Goal: Information Seeking & Learning: Learn about a topic

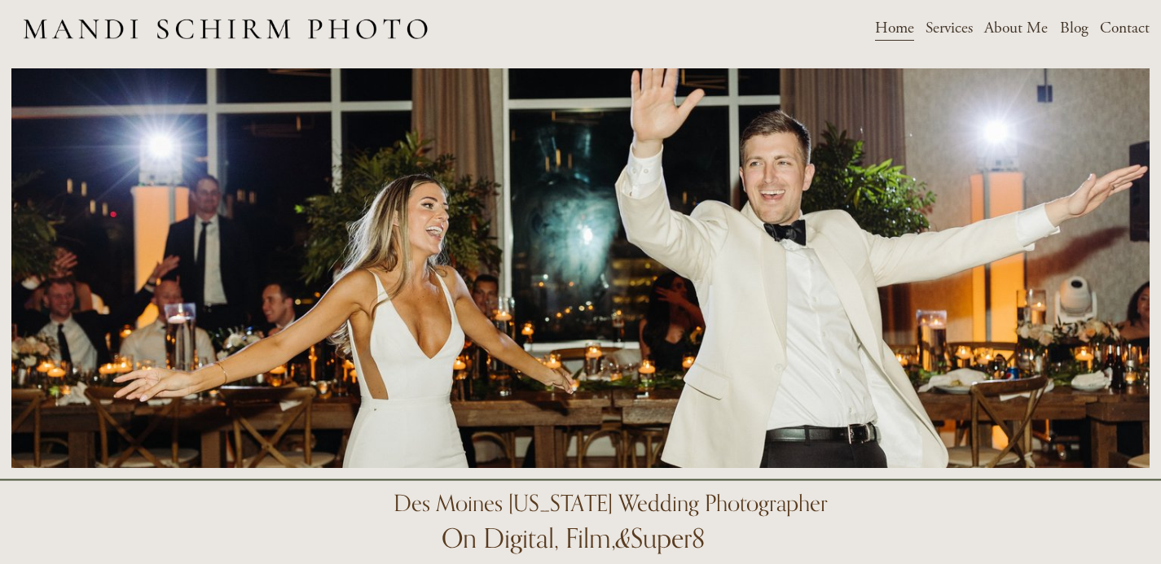
click at [945, 24] on span "Services" at bounding box center [948, 27] width 47 height 25
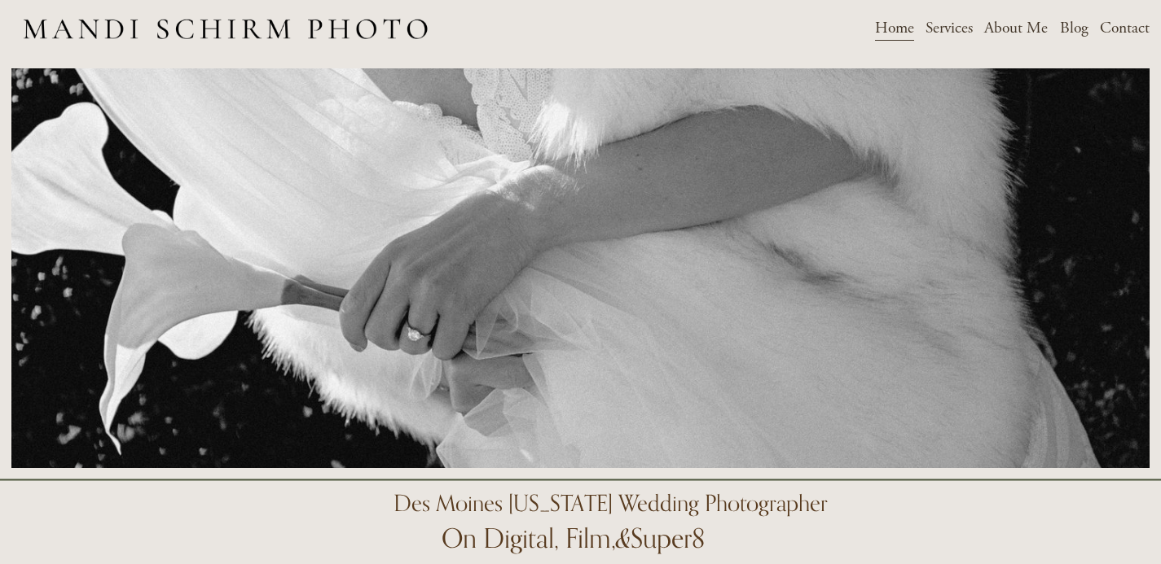
click at [0, 0] on span "Weddings" at bounding box center [0, 0] width 0 height 0
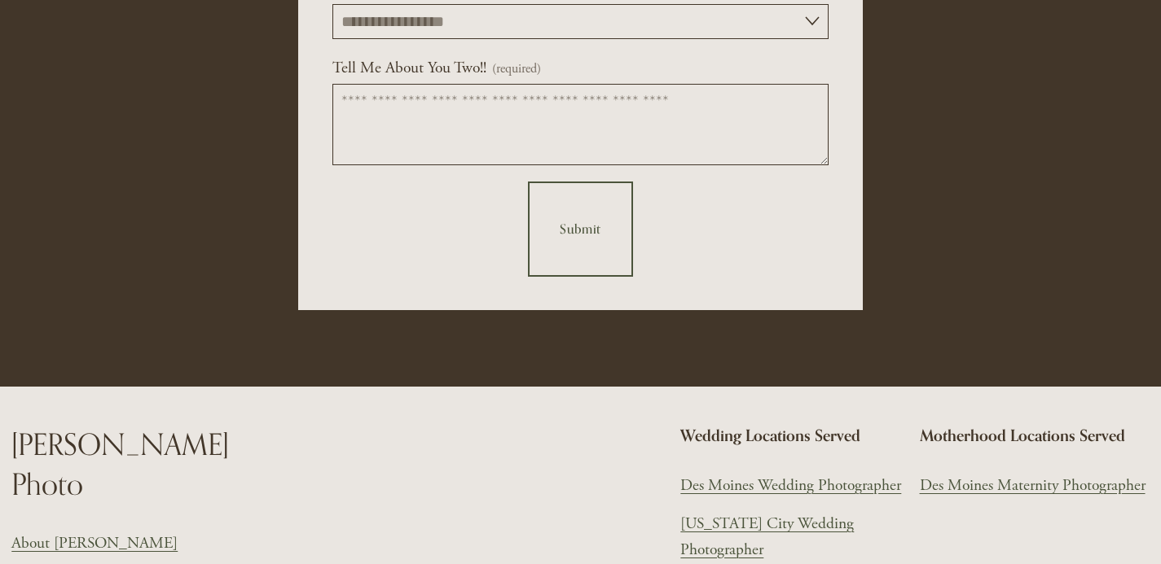
scroll to position [6370, 0]
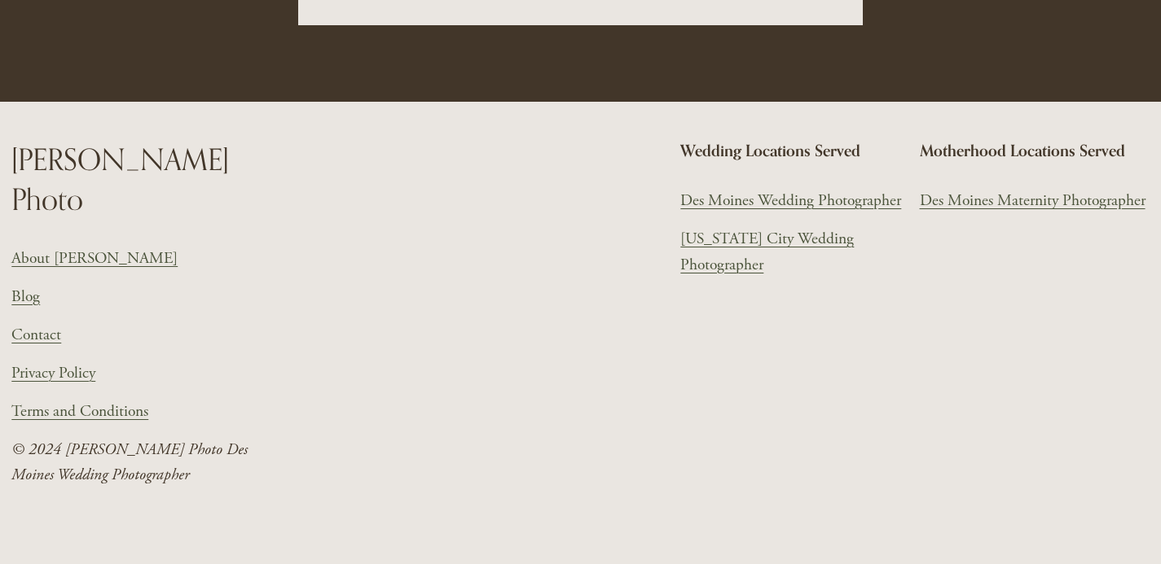
click at [69, 246] on link "About [PERSON_NAME]" at bounding box center [94, 258] width 166 height 25
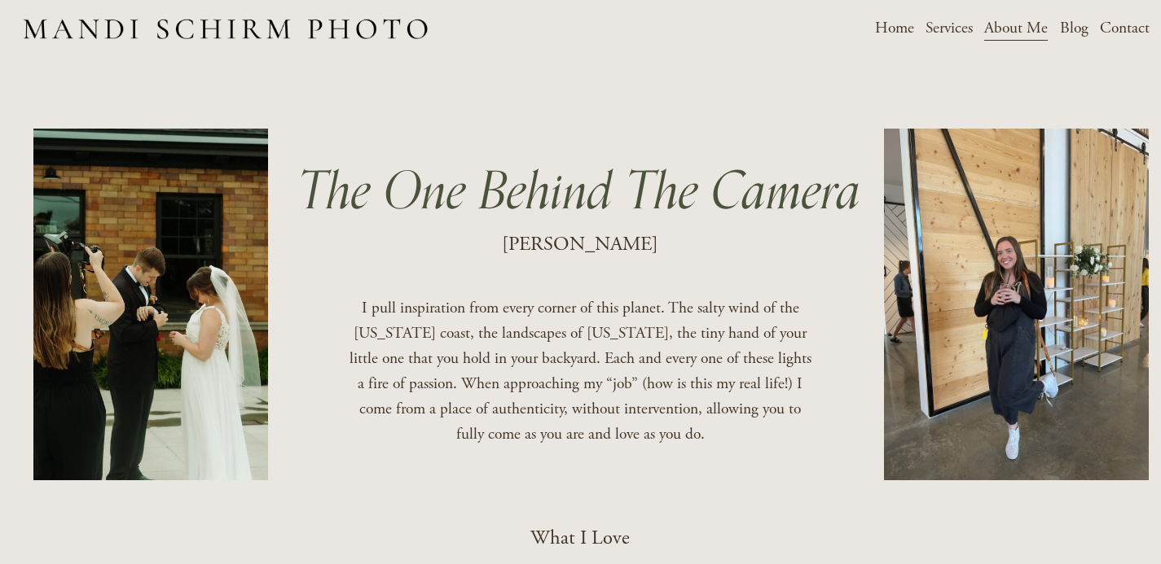
click at [0, 0] on span "Weddings" at bounding box center [0, 0] width 0 height 0
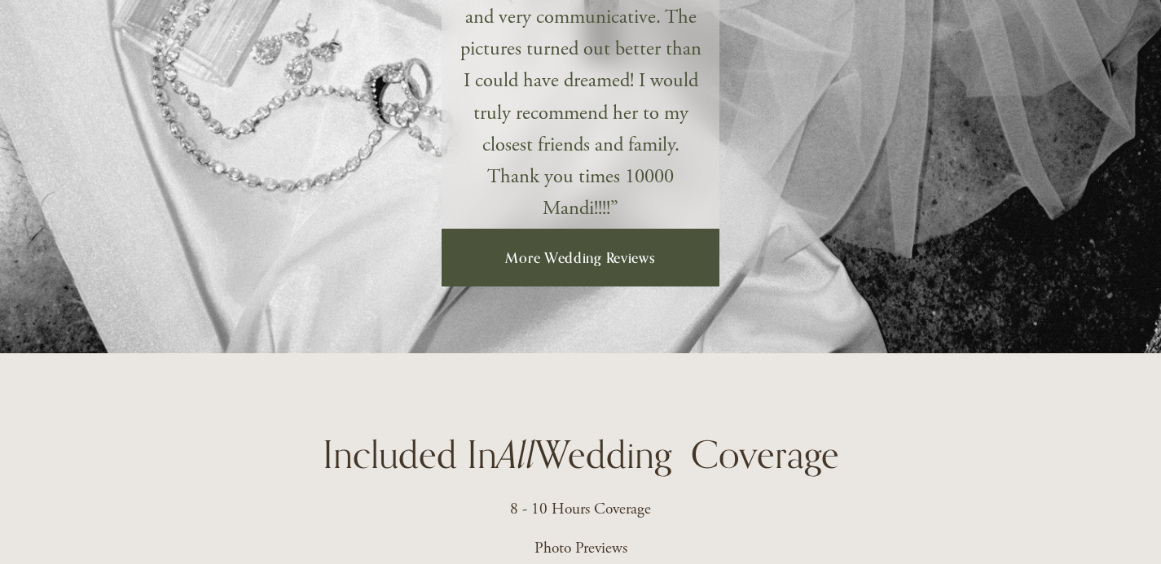
scroll to position [3119, 0]
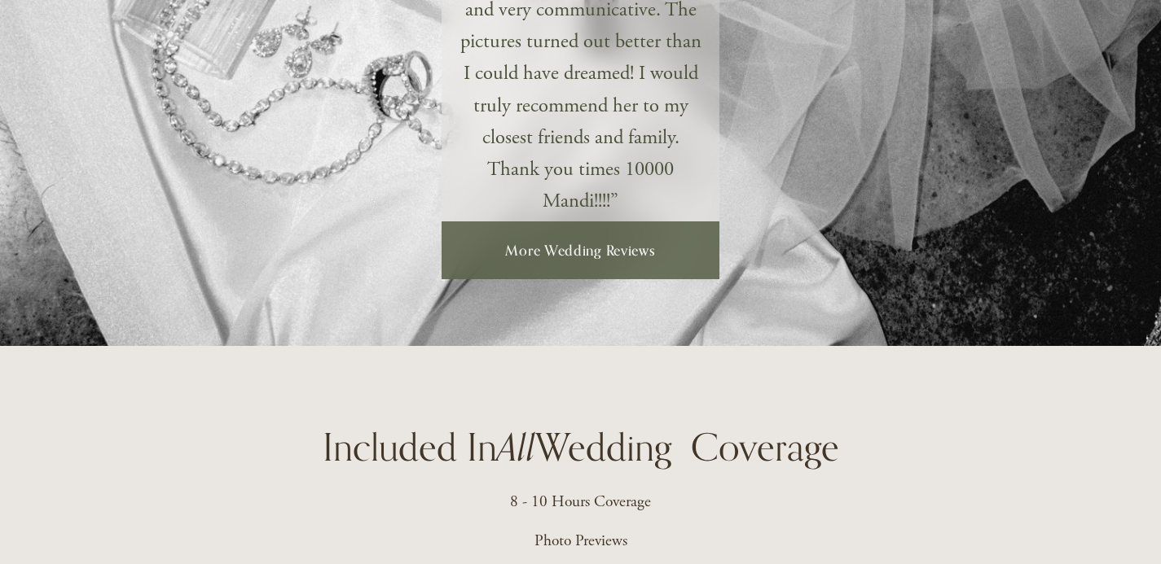
click at [575, 267] on link "More Wedding Reviews" at bounding box center [580, 251] width 278 height 58
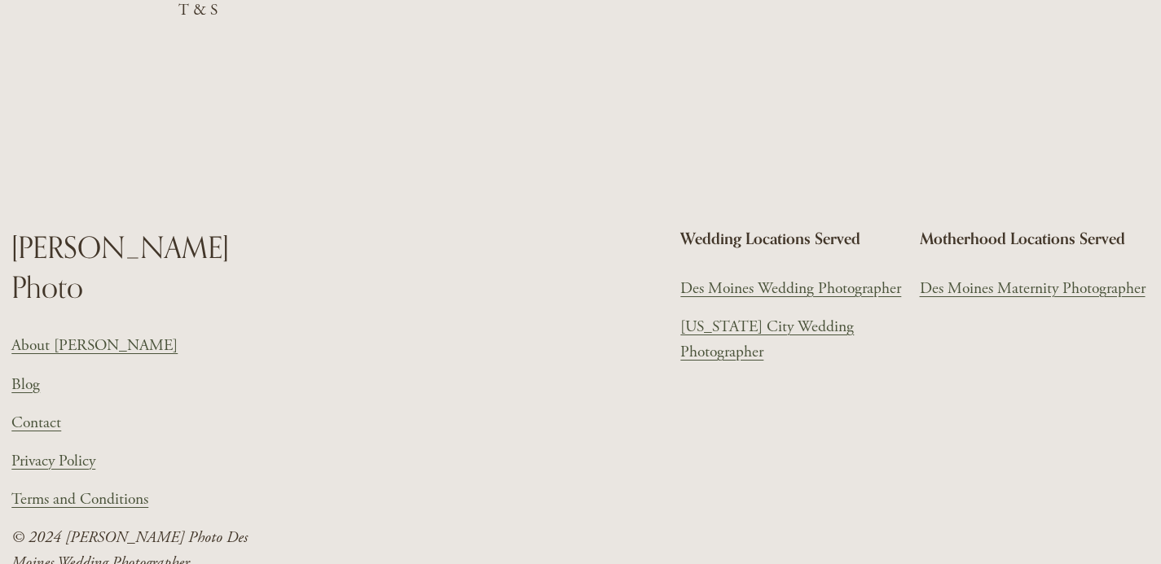
scroll to position [2471, 0]
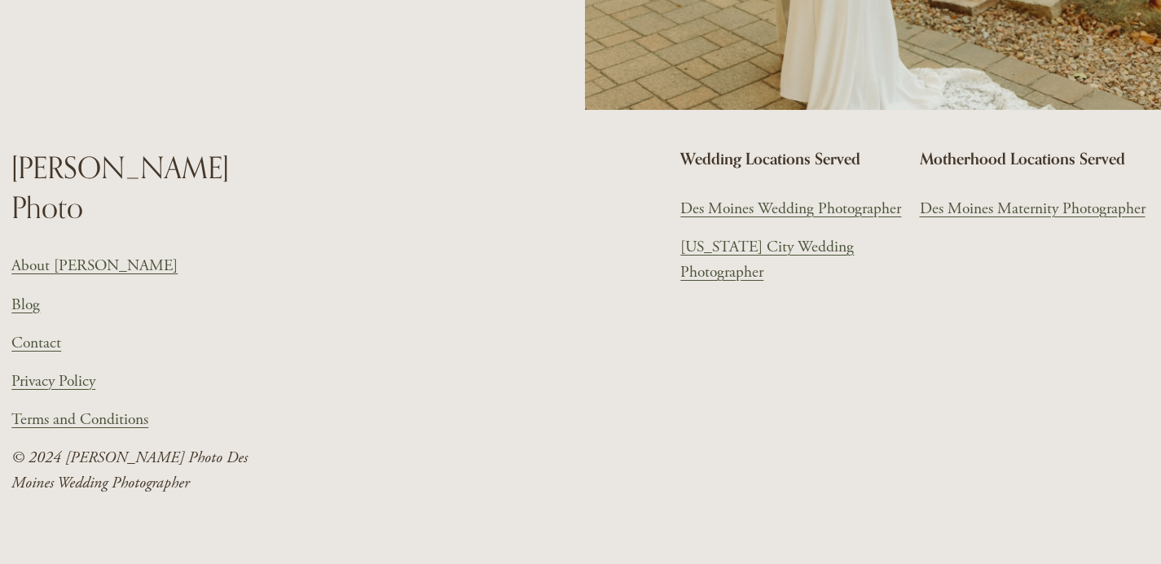
click at [32, 292] on link "Blog" at bounding box center [25, 304] width 29 height 25
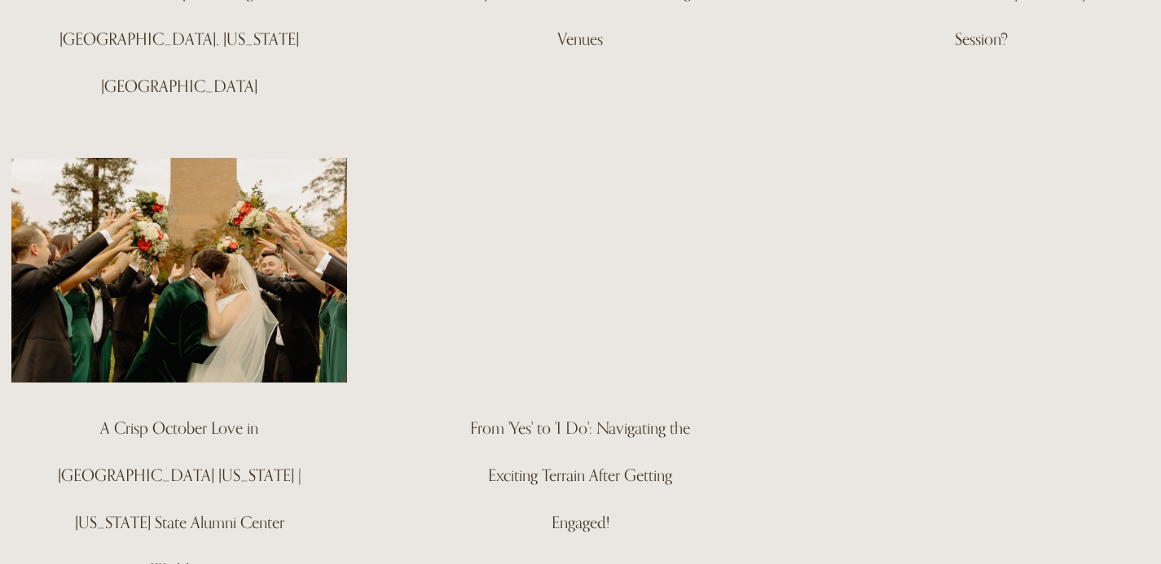
scroll to position [741, 0]
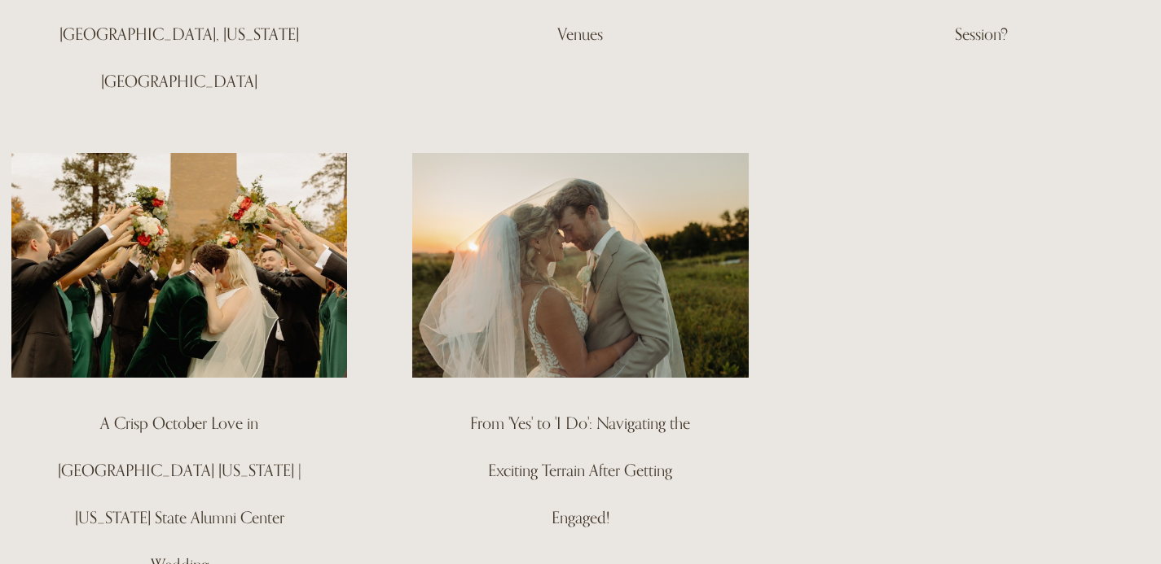
click at [568, 378] on div at bounding box center [580, 388] width 336 height 20
click at [578, 301] on img at bounding box center [579, 265] width 339 height 227
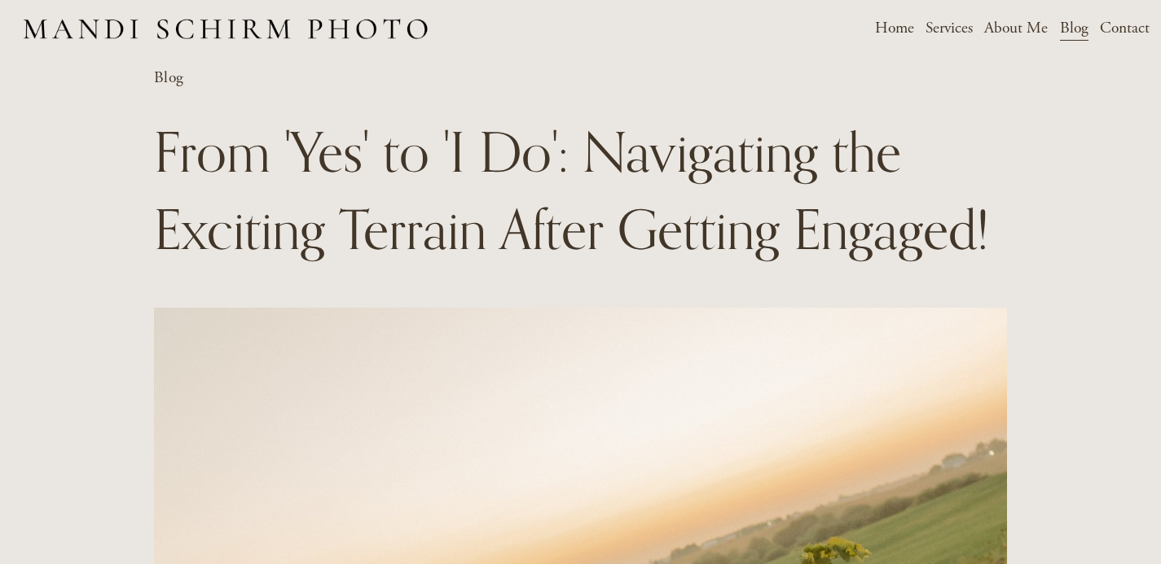
click at [899, 24] on link "Home" at bounding box center [894, 28] width 39 height 29
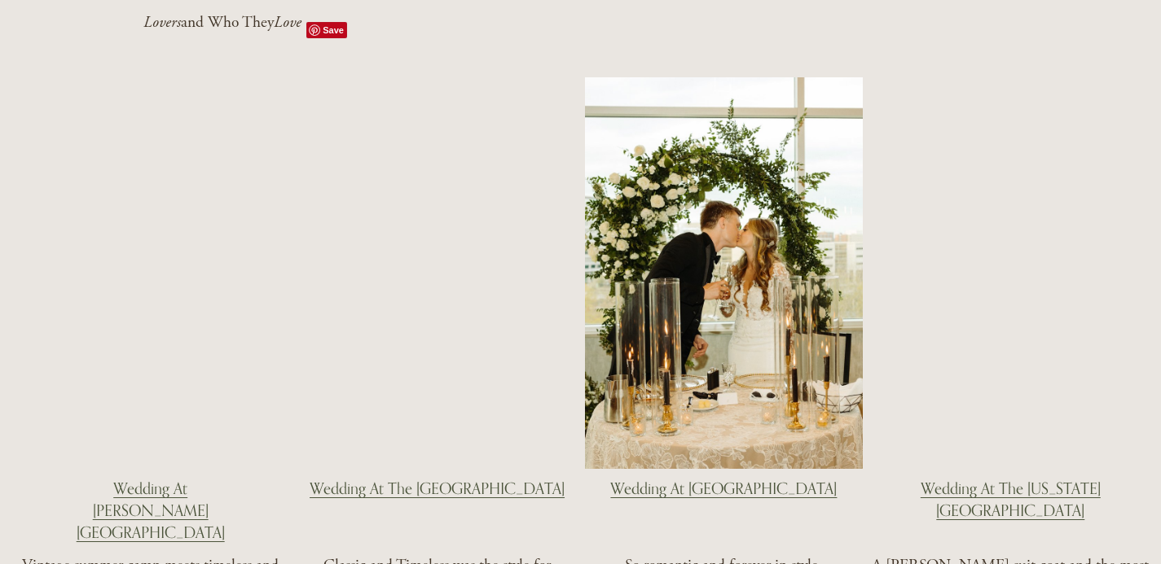
scroll to position [2505, 0]
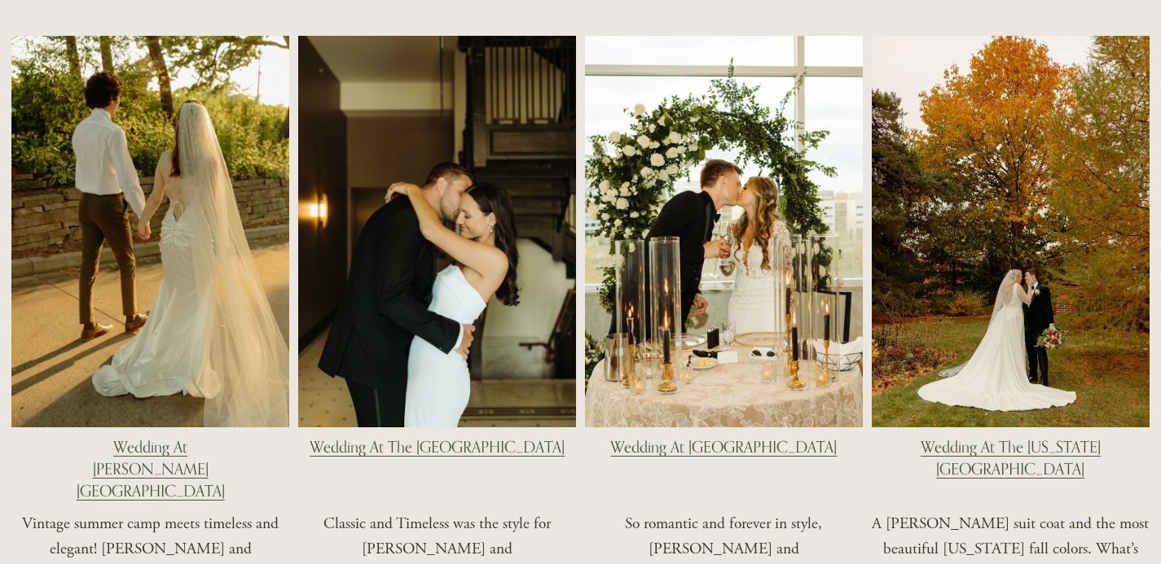
click at [464, 242] on div at bounding box center [437, 232] width 278 height 392
